Goal: Task Accomplishment & Management: Use online tool/utility

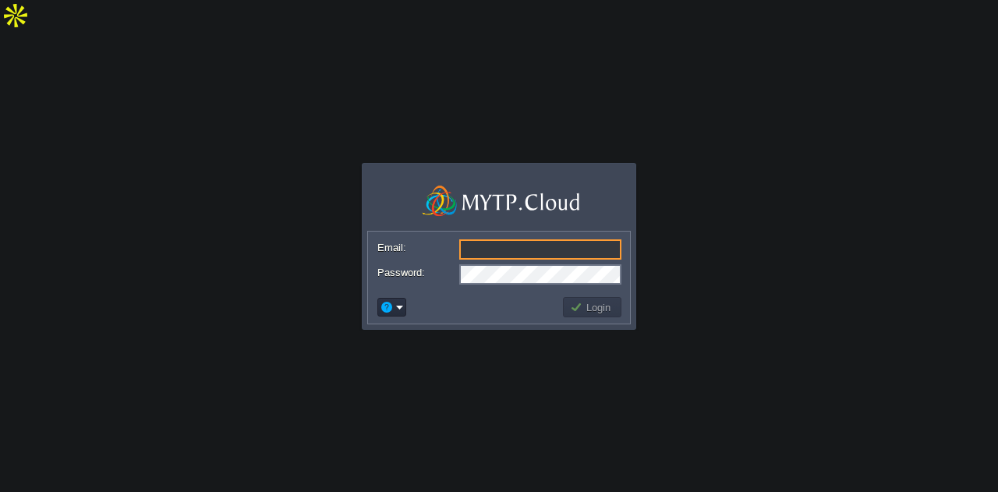
type input "[EMAIL_ADDRESS][DOMAIN_NAME]"
click at [742, 222] on body "Application Platform v.8.10.2 Email: [EMAIL_ADDRESS][DOMAIN_NAME] Password: Log…" at bounding box center [499, 246] width 998 height 492
click at [619, 307] on td "Login" at bounding box center [592, 307] width 58 height 20
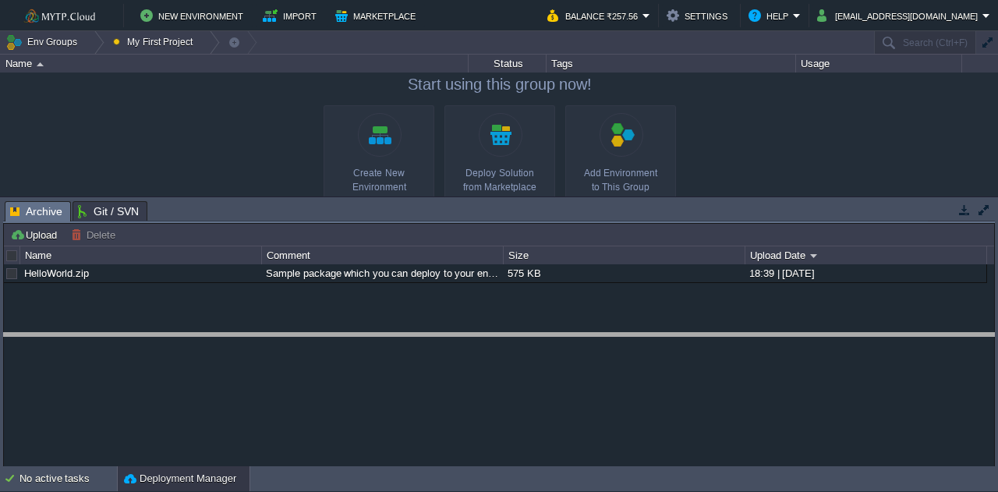
drag, startPoint x: 601, startPoint y: 211, endPoint x: 599, endPoint y: 342, distance: 131.8
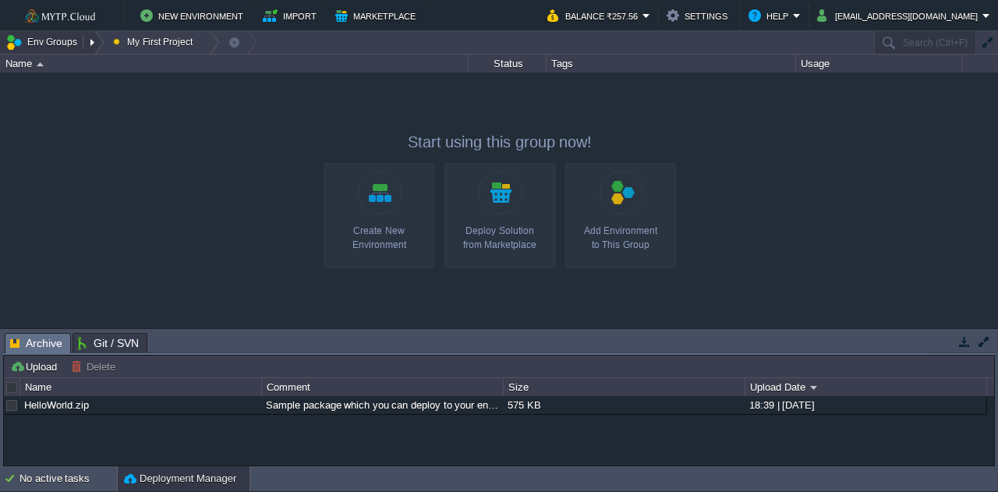
click at [56, 47] on button "Env Groups" at bounding box center [43, 42] width 77 height 22
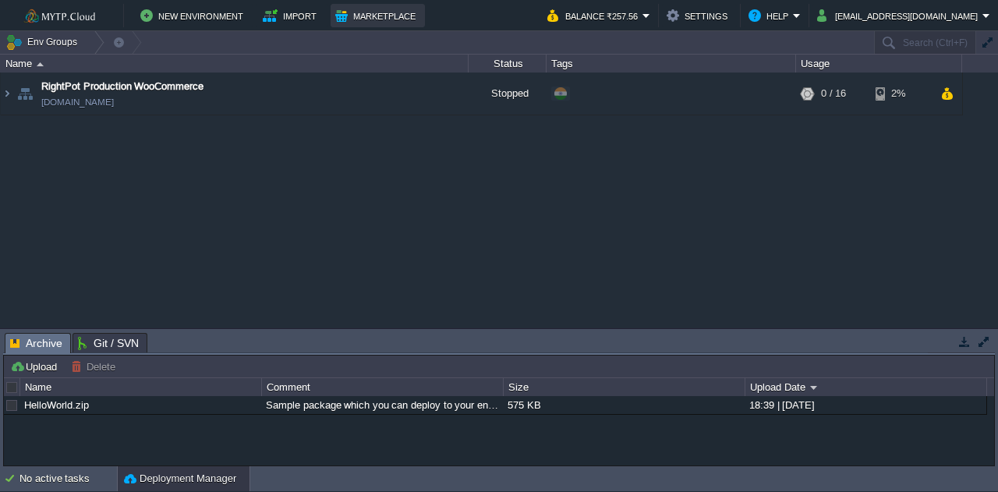
click at [343, 9] on button "Marketplace" at bounding box center [377, 15] width 85 height 19
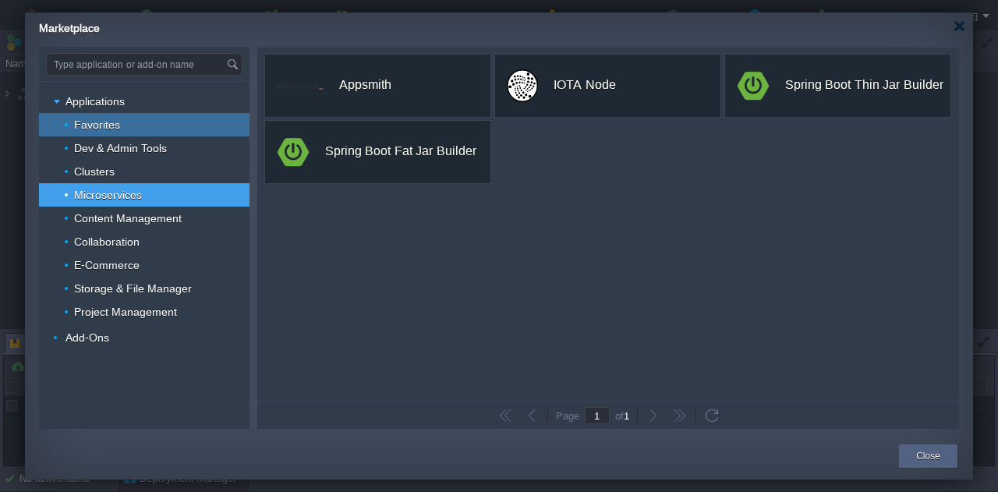
click at [133, 129] on div "Favorites" at bounding box center [144, 124] width 211 height 23
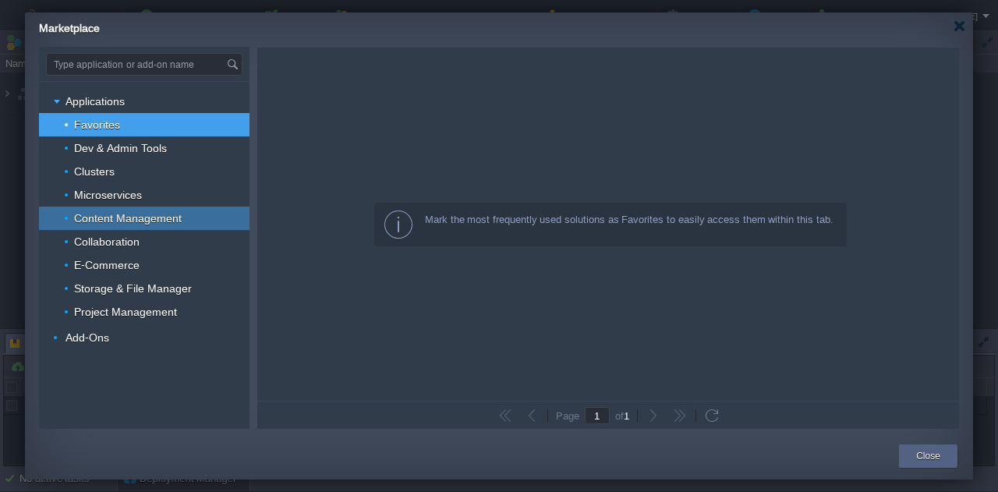
click at [153, 221] on span "Content Management" at bounding box center [129, 218] width 112 height 14
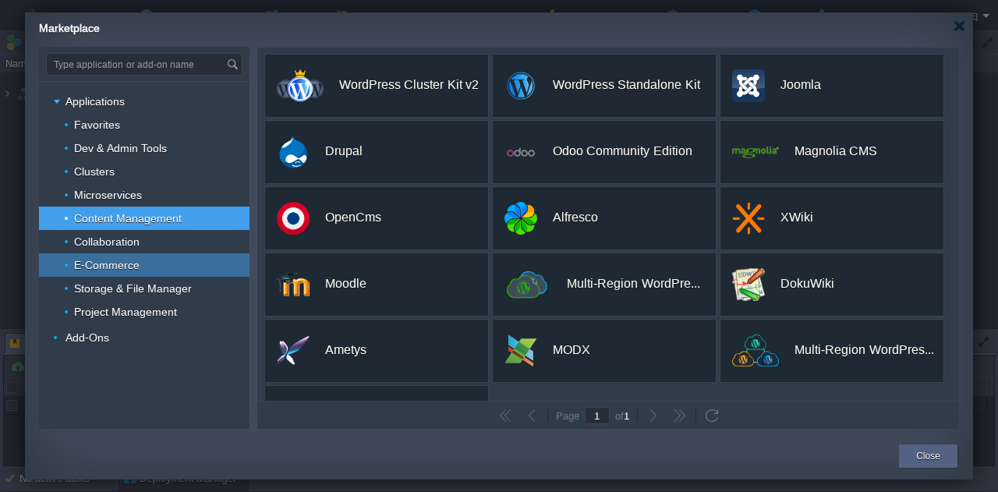
click at [118, 260] on span "E-Commerce" at bounding box center [107, 265] width 69 height 14
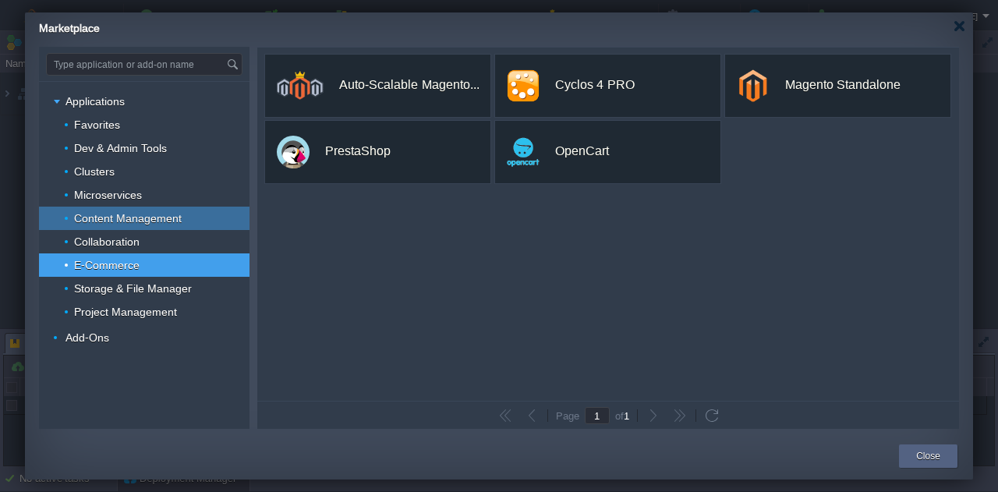
click at [112, 225] on div "Content Management" at bounding box center [144, 218] width 211 height 23
type input "Type application or add-on name"
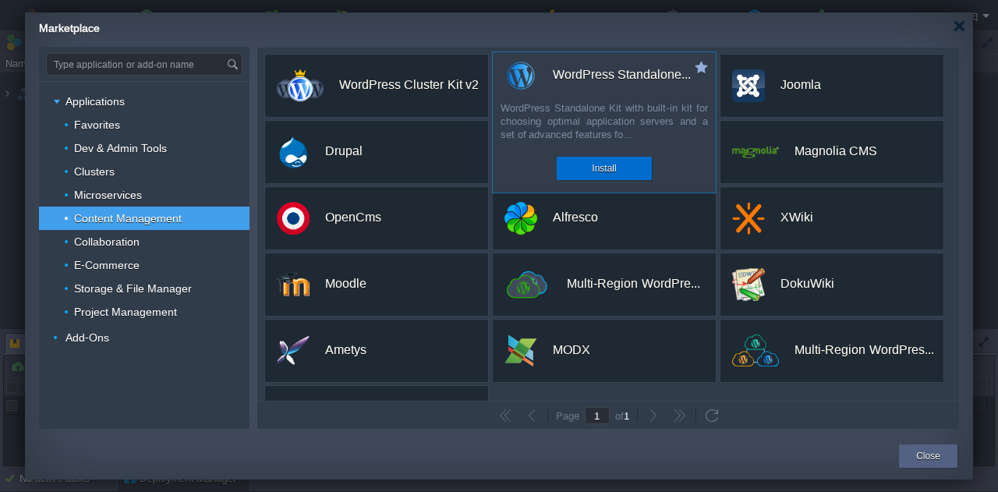
click at [599, 166] on button "Install" at bounding box center [604, 169] width 24 height 16
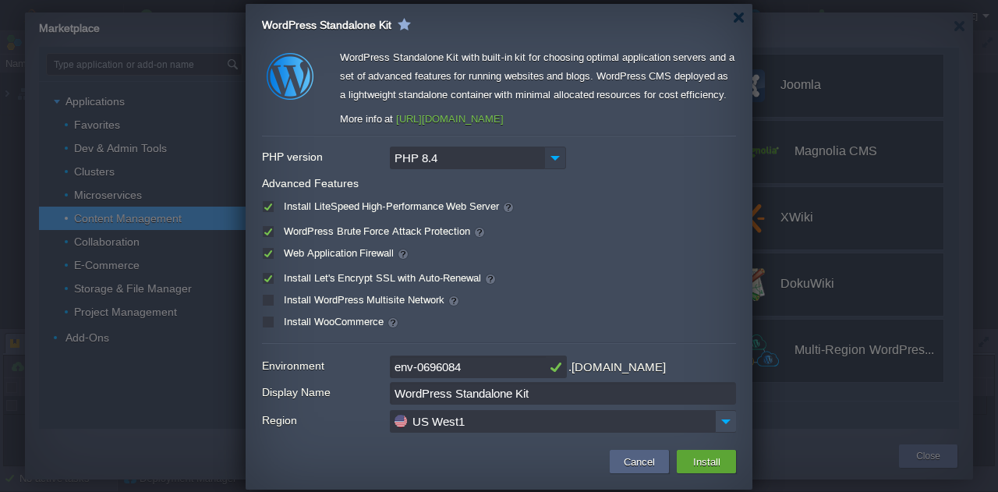
click at [553, 158] on img at bounding box center [555, 158] width 22 height 23
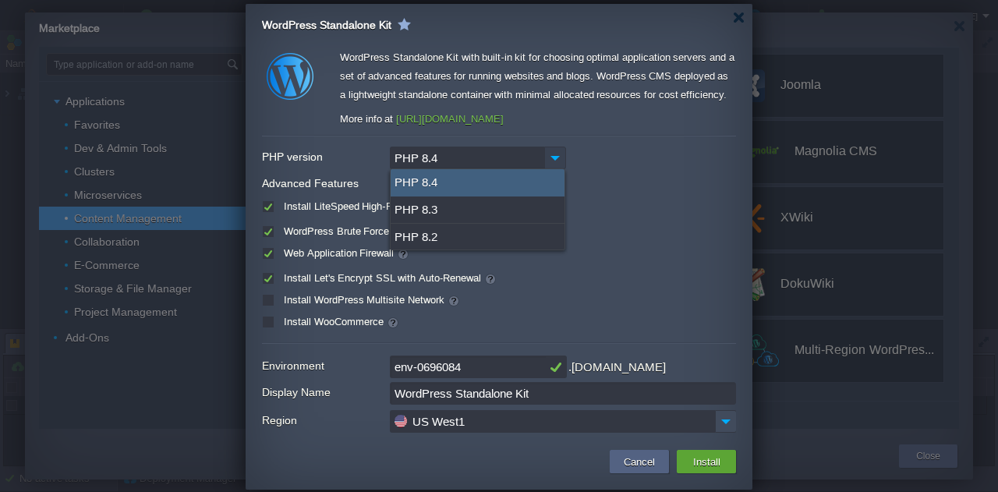
click at [553, 158] on img at bounding box center [555, 158] width 22 height 23
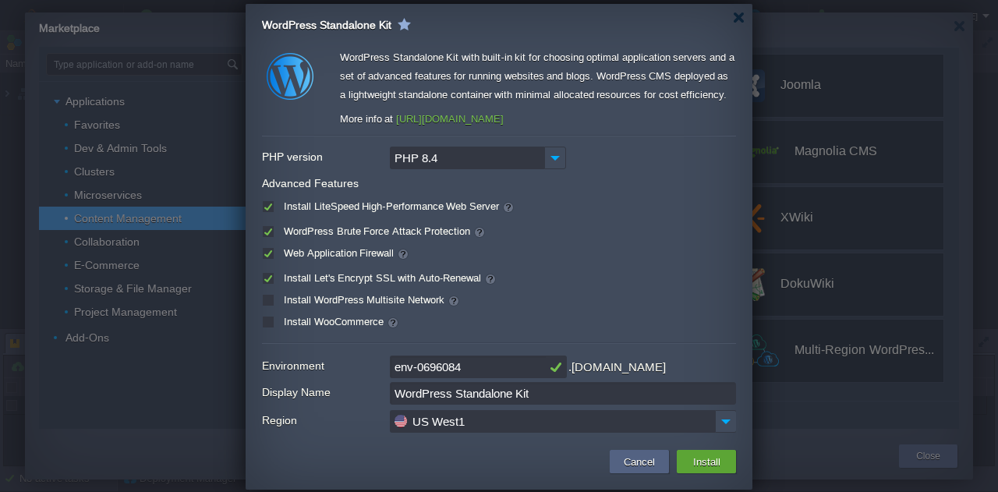
click at [506, 367] on input "env-0696084" at bounding box center [468, 367] width 156 height 23
type input "wiggly"
click at [553, 398] on input "WordPress Standalone Kit" at bounding box center [563, 393] width 346 height 23
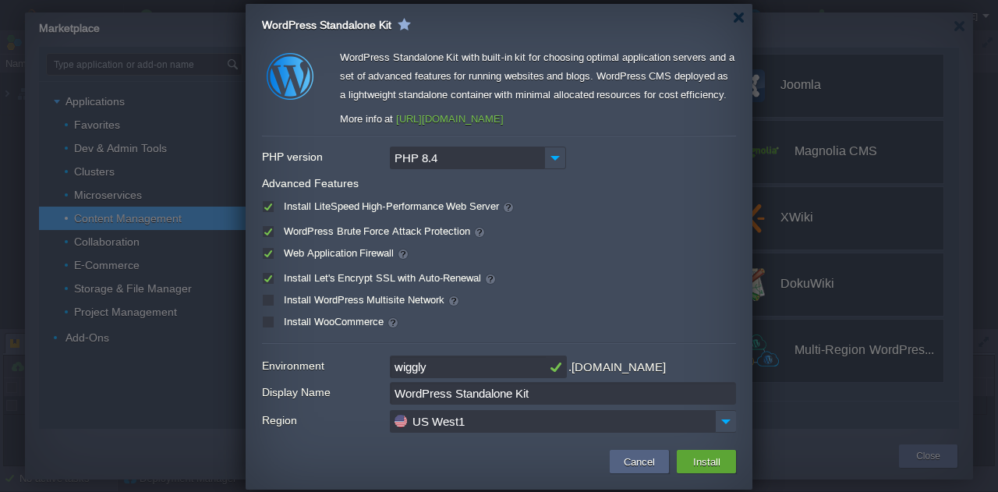
click at [553, 398] on input "WordPress Standalone Kit" at bounding box center [563, 393] width 346 height 23
click at [551, 397] on input "WordPress Standalone Kit" at bounding box center [563, 393] width 346 height 23
type input "WigglyWhims Woocom"
click at [728, 419] on img at bounding box center [726, 421] width 22 height 23
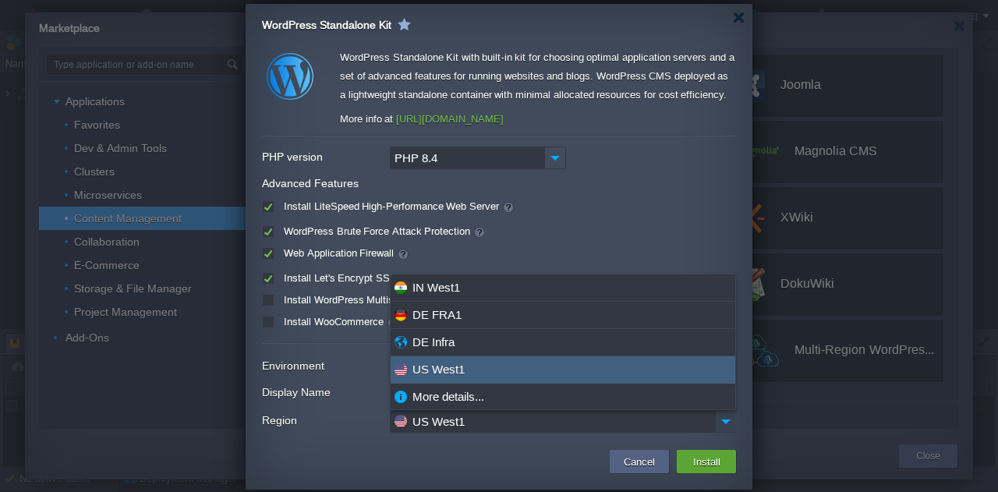
click at [728, 419] on img at bounding box center [726, 421] width 22 height 23
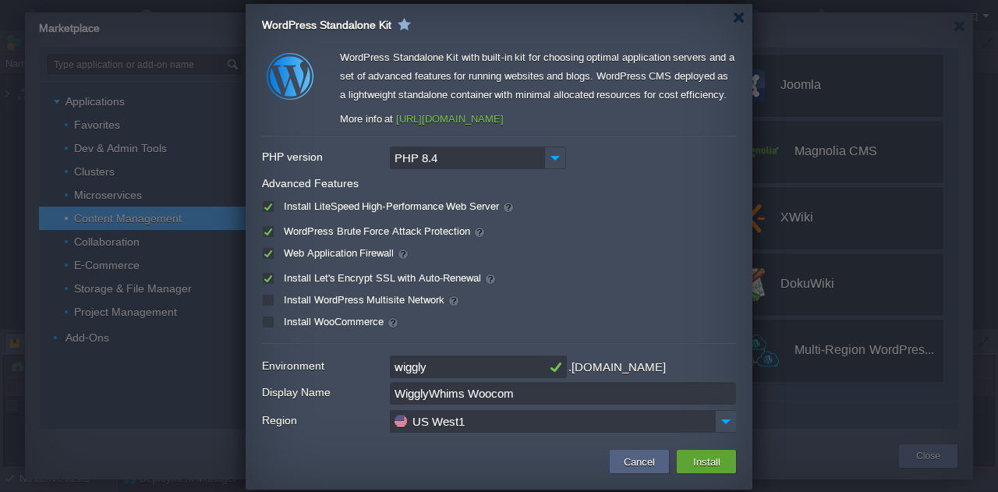
click at [280, 232] on label "WordPress Brute Force Attack Protection" at bounding box center [383, 231] width 206 height 12
click at [267, 232] on input "checkbox" at bounding box center [267, 235] width 10 height 10
checkbox input "false"
click at [280, 320] on label "Install WooCommerce" at bounding box center [339, 322] width 119 height 12
click at [271, 321] on input "checkbox" at bounding box center [267, 326] width 10 height 10
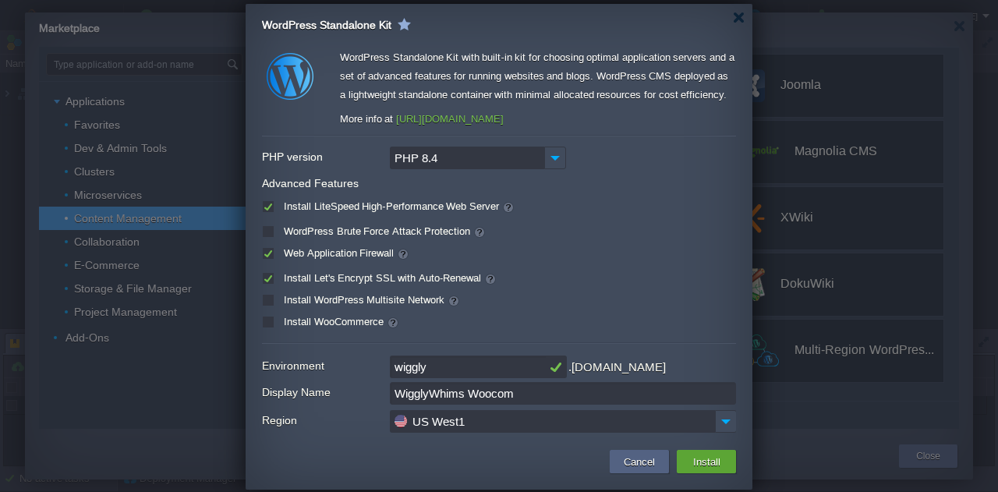
checkbox input "true"
click at [685, 459] on td "Install" at bounding box center [706, 461] width 59 height 23
